Goal: Information Seeking & Learning: Learn about a topic

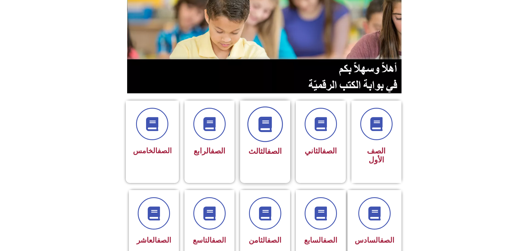
scroll to position [111, 0]
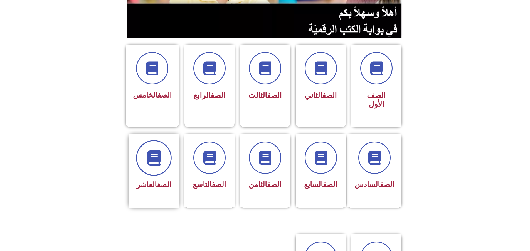
click at [149, 150] on icon at bounding box center [153, 157] width 15 height 15
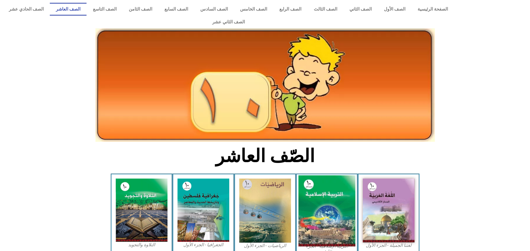
click at [312, 184] on img at bounding box center [326, 210] width 57 height 71
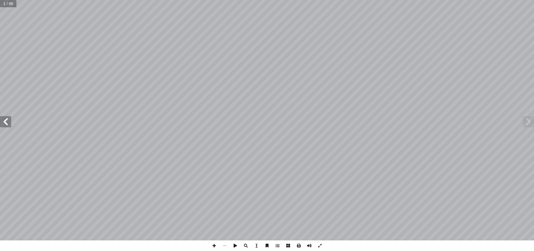
click at [6, 117] on span at bounding box center [5, 121] width 11 height 11
click at [7, 120] on span at bounding box center [5, 121] width 11 height 11
click at [10, 117] on span at bounding box center [5, 121] width 11 height 11
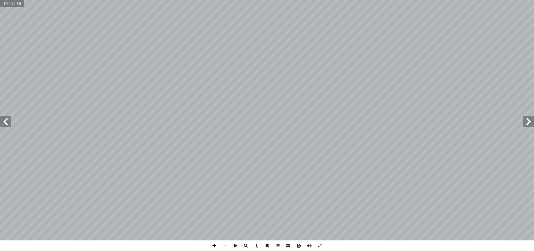
click at [212, 241] on span at bounding box center [214, 245] width 11 height 11
click at [267, 243] on span at bounding box center [267, 245] width 11 height 11
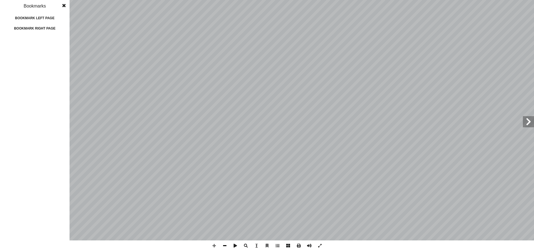
click at [220, 242] on div "6 بوضــوح ّ يــة يــدل آ ر مرتيــن فــي هــذه ال� ّ ر) المكــر ّ الفعــل (يكــو…" at bounding box center [267, 125] width 534 height 251
click at [62, 3] on span at bounding box center [64, 5] width 10 height 11
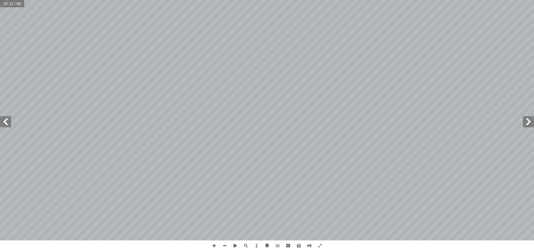
click at [3, 122] on span at bounding box center [5, 121] width 11 height 11
click at [222, 243] on span at bounding box center [225, 245] width 11 height 11
click at [218, 245] on span at bounding box center [214, 245] width 11 height 11
